Goal: Task Accomplishment & Management: Manage account settings

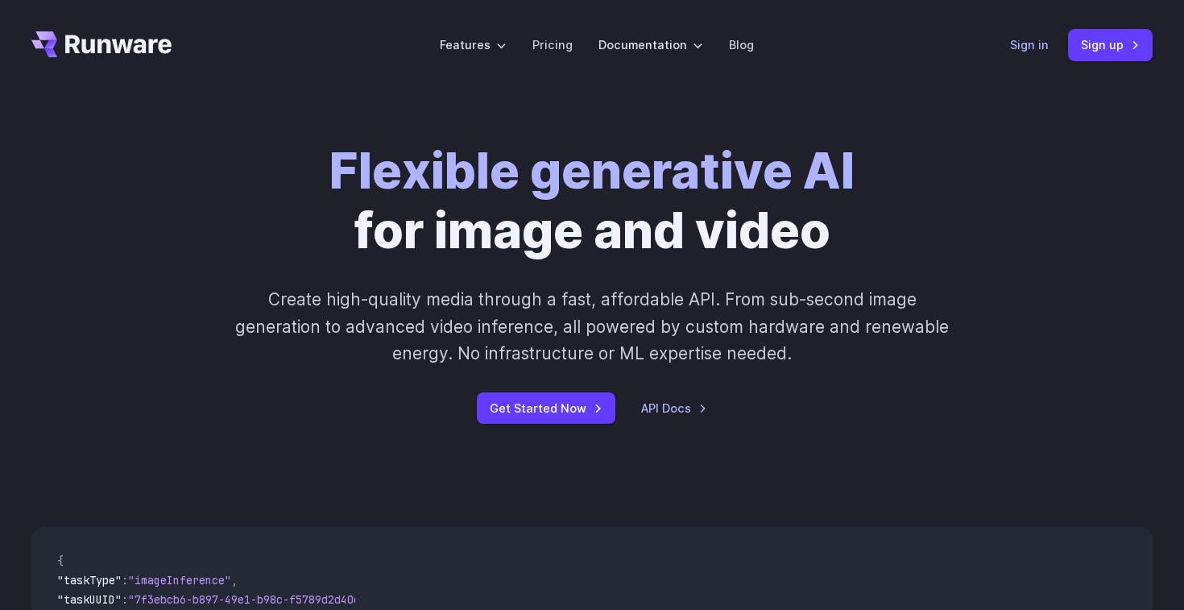
click at [1017, 45] on link "Sign in" at bounding box center [1029, 44] width 39 height 19
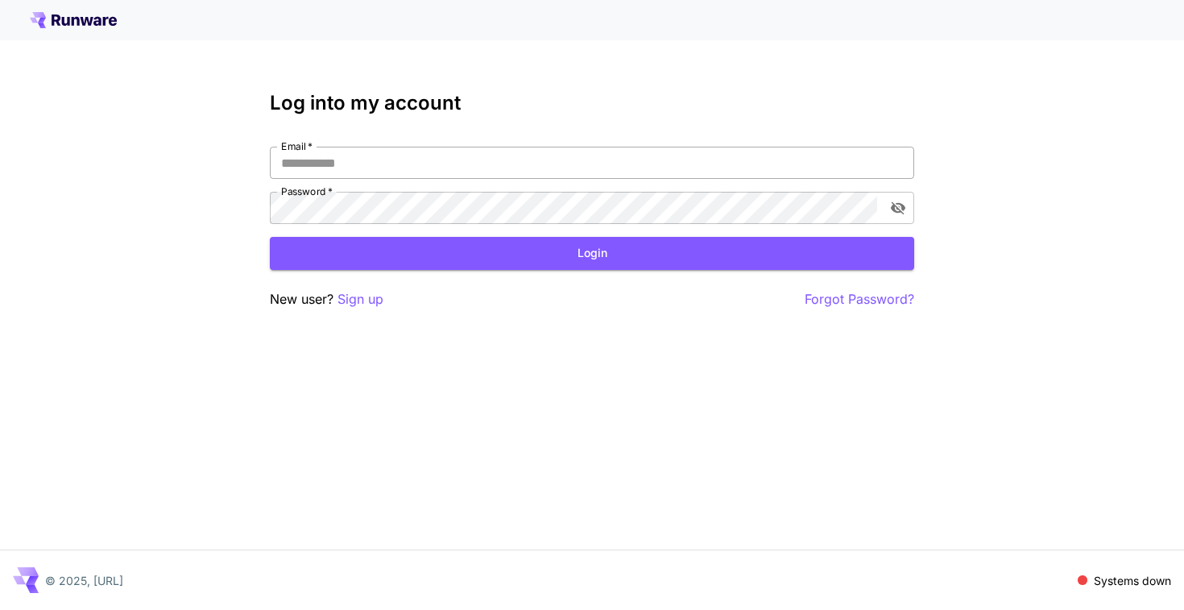
click at [801, 165] on input "Email   *" at bounding box center [592, 163] width 644 height 32
type input "**********"
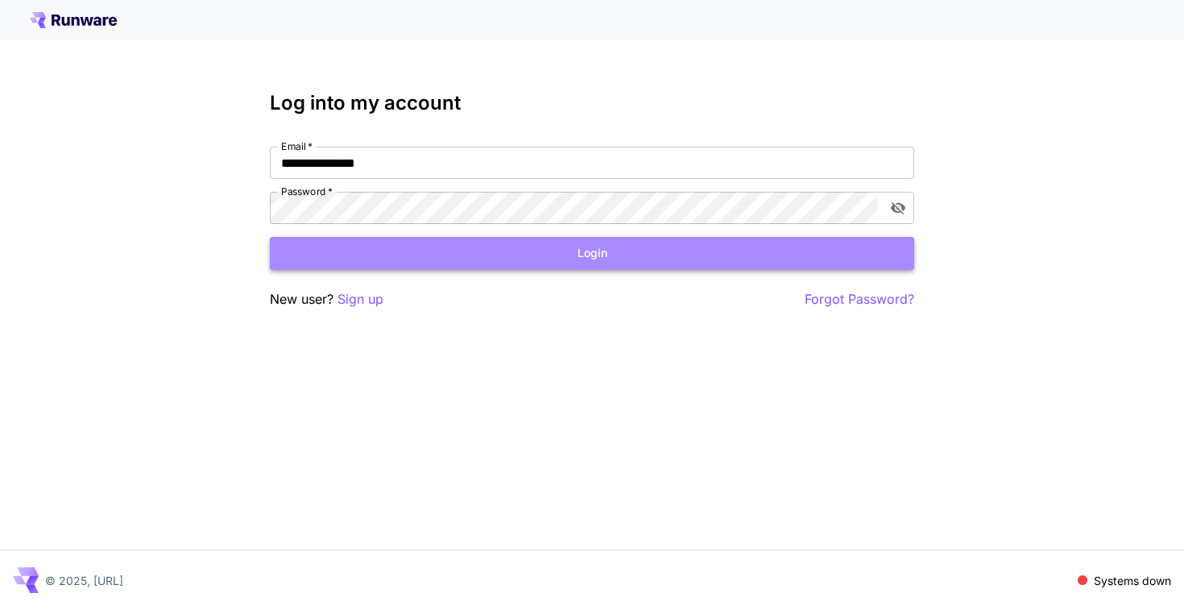
click at [541, 246] on button "Login" at bounding box center [592, 253] width 644 height 33
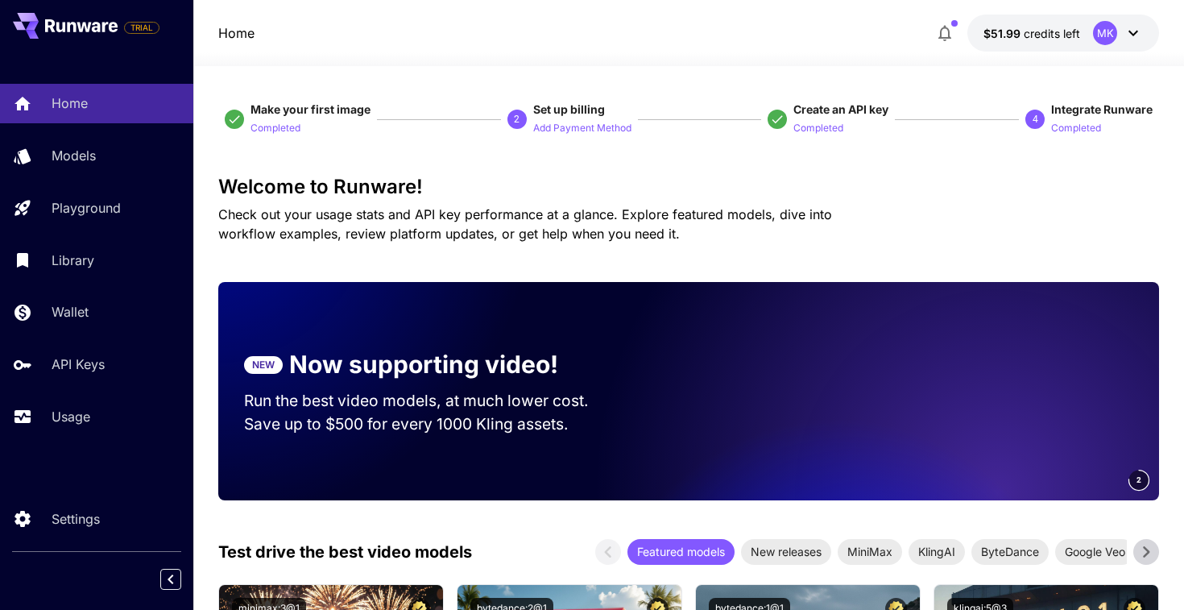
click at [1074, 31] on span "credits left" at bounding box center [1051, 34] width 56 height 14
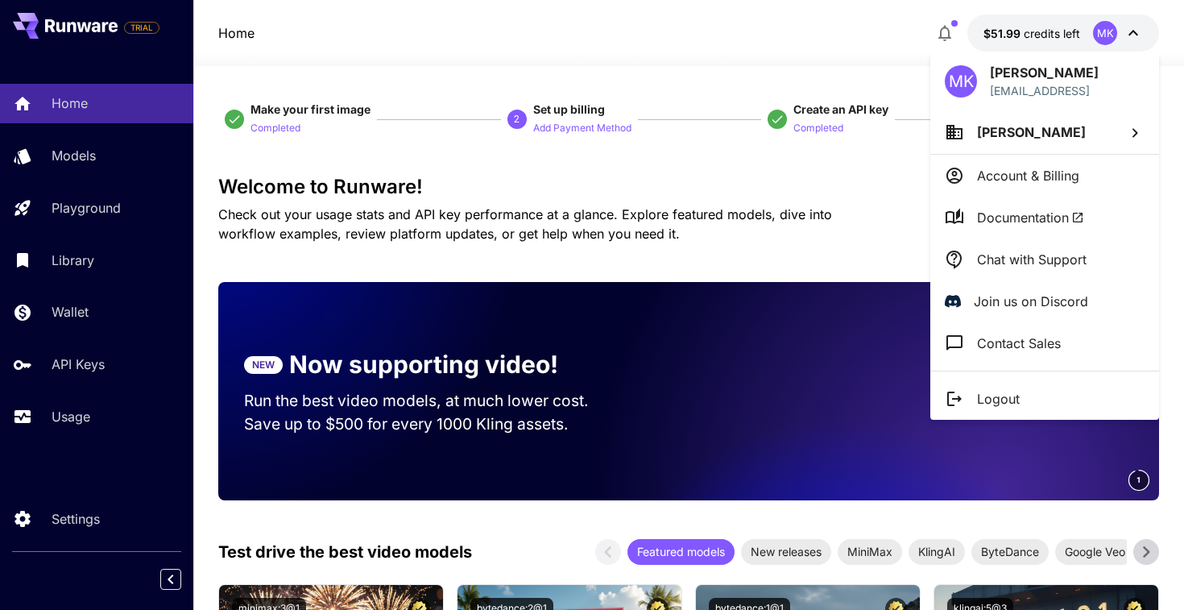
click at [1073, 31] on div at bounding box center [592, 305] width 1184 height 610
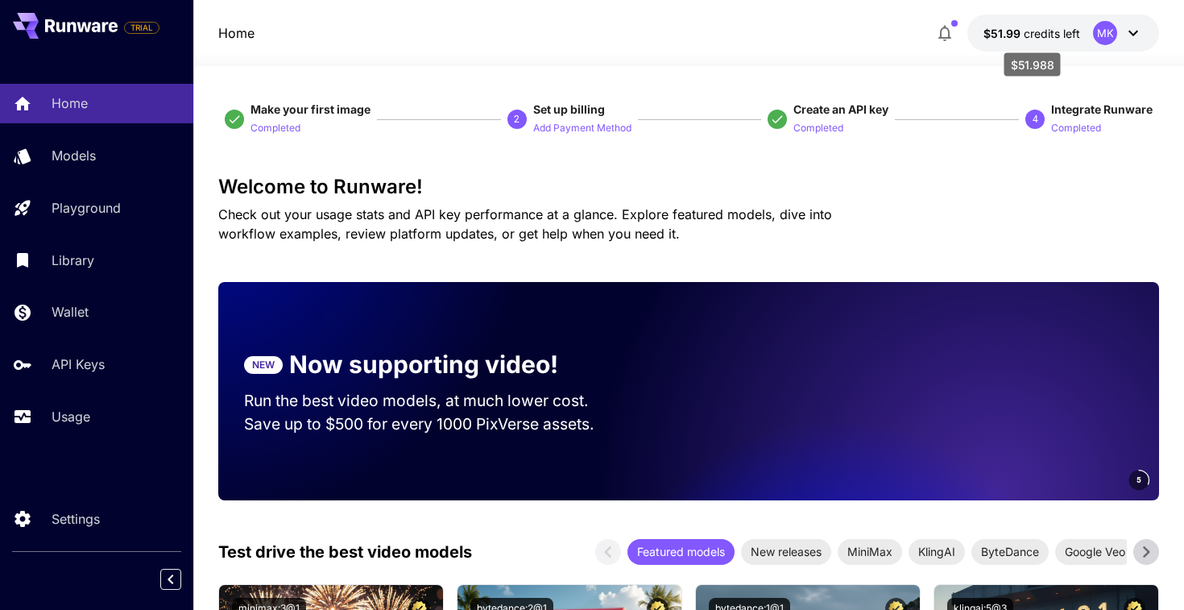
click at [1026, 37] on span "credits left" at bounding box center [1051, 34] width 56 height 14
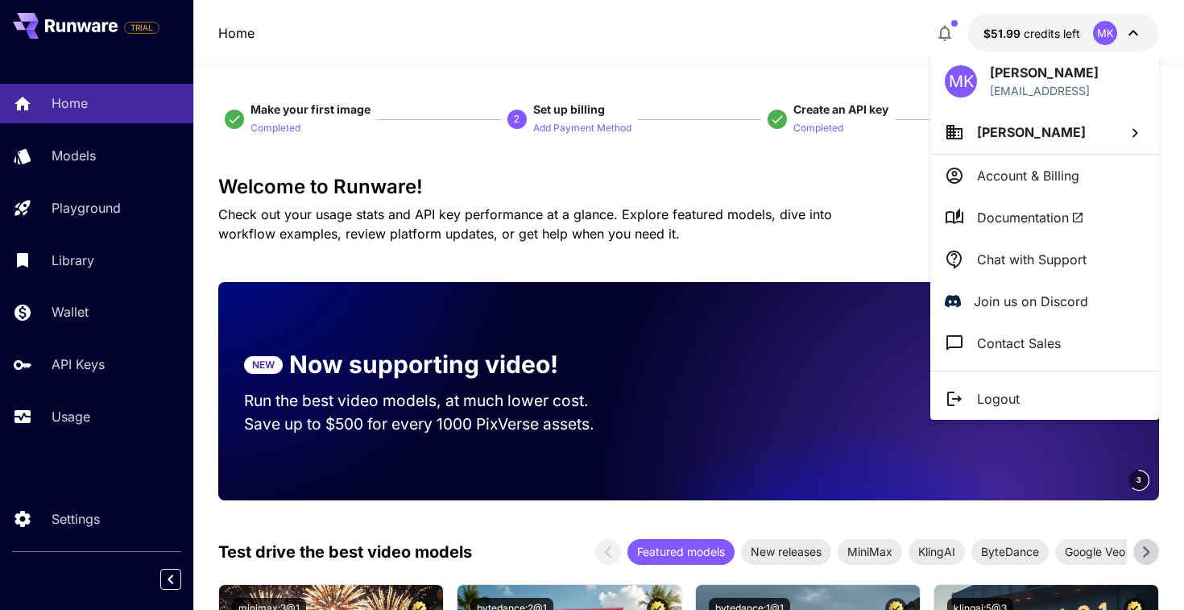
click at [109, 415] on div at bounding box center [592, 305] width 1184 height 610
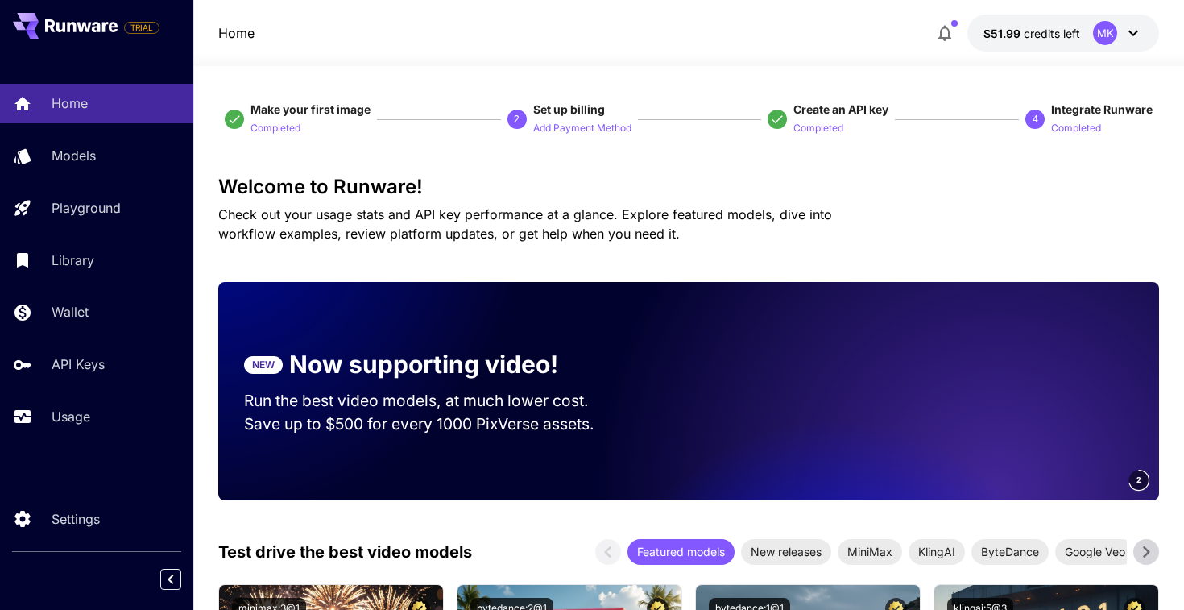
click at [52, 422] on div "MK [PERSON_NAME] [EMAIL_ADDRESS] [PERSON_NAME] Account & Billing Documentation …" at bounding box center [129, 305] width 258 height 610
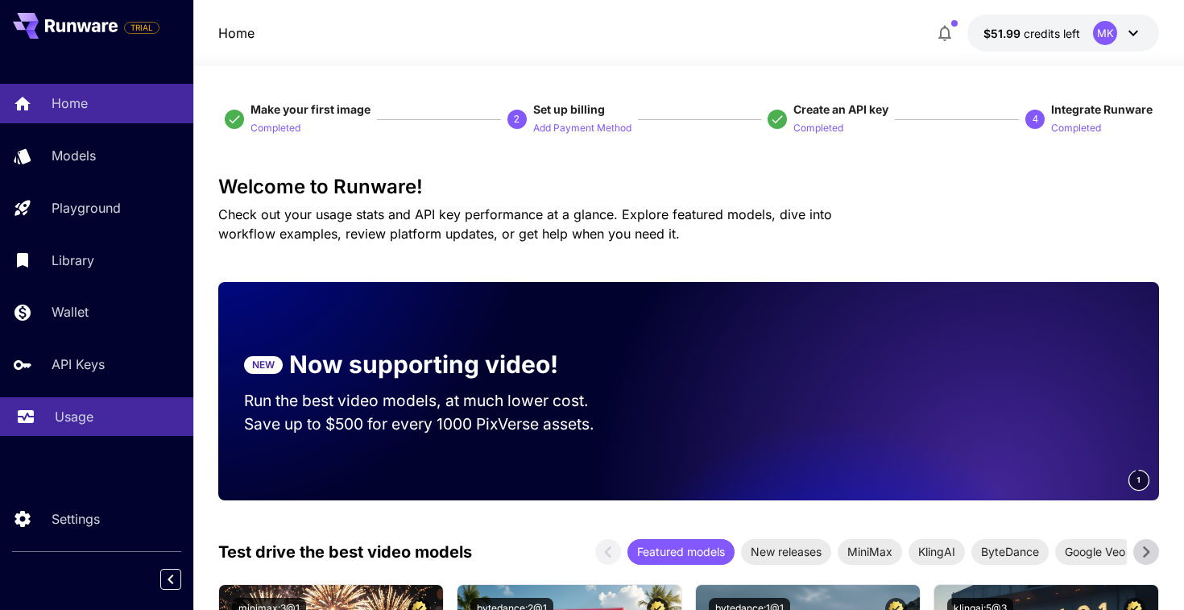
click at [81, 428] on link "Usage" at bounding box center [96, 416] width 193 height 39
